Goal: Task Accomplishment & Management: Manage account settings

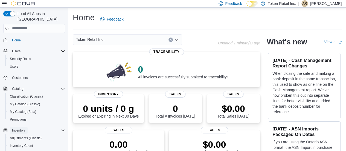
click at [27, 127] on button "Inventory" at bounding box center [19, 130] width 18 height 7
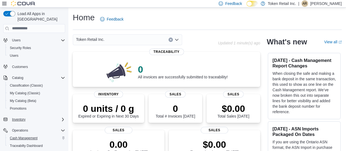
scroll to position [22, 0]
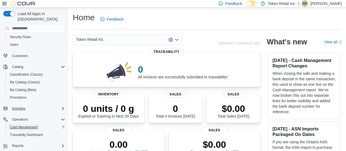
click at [26, 125] on span "Cash Management" at bounding box center [24, 127] width 28 height 4
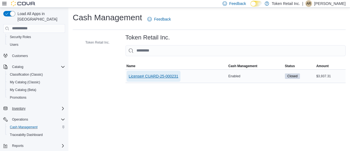
click at [172, 73] on span "License# CUARD-25-000231" at bounding box center [154, 75] width 50 height 5
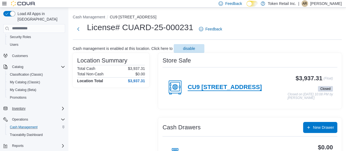
click at [202, 86] on h4 "CU9 92-29 Queens Blvd" at bounding box center [225, 87] width 74 height 7
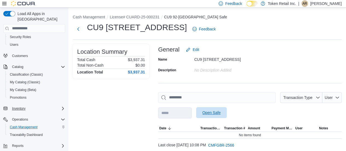
click at [221, 111] on span "Open Safe" at bounding box center [212, 112] width 18 height 5
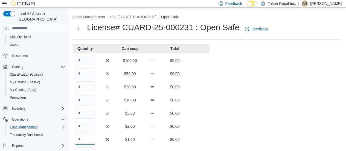
click at [90, 139] on input "Quantity" at bounding box center [85, 139] width 20 height 11
type input "****"
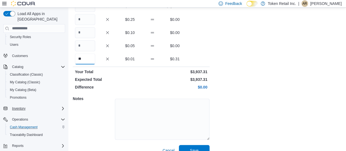
scroll to position [142, 0]
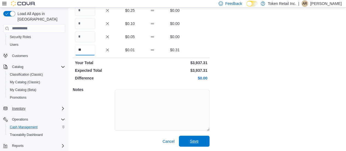
type input "**"
click at [194, 143] on span "Save" at bounding box center [194, 140] width 9 height 5
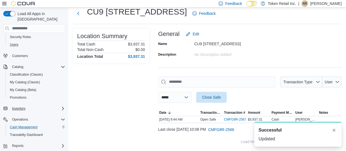
scroll to position [28, 0]
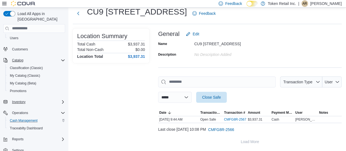
click at [31, 57] on div "Catalog" at bounding box center [37, 60] width 55 height 7
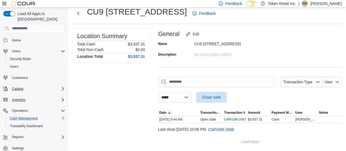
scroll to position [0, 0]
click at [24, 37] on span "Home" at bounding box center [37, 40] width 55 height 7
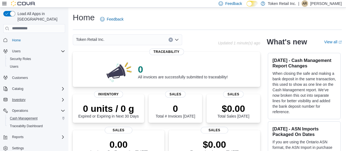
click at [317, 2] on p "andrew rampersad" at bounding box center [325, 3] width 31 height 7
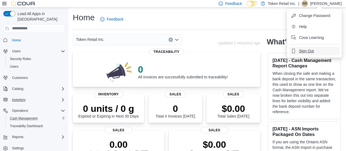
click at [301, 50] on span "Sign Out" at bounding box center [306, 50] width 15 height 5
